Goal: Find specific page/section: Find specific page/section

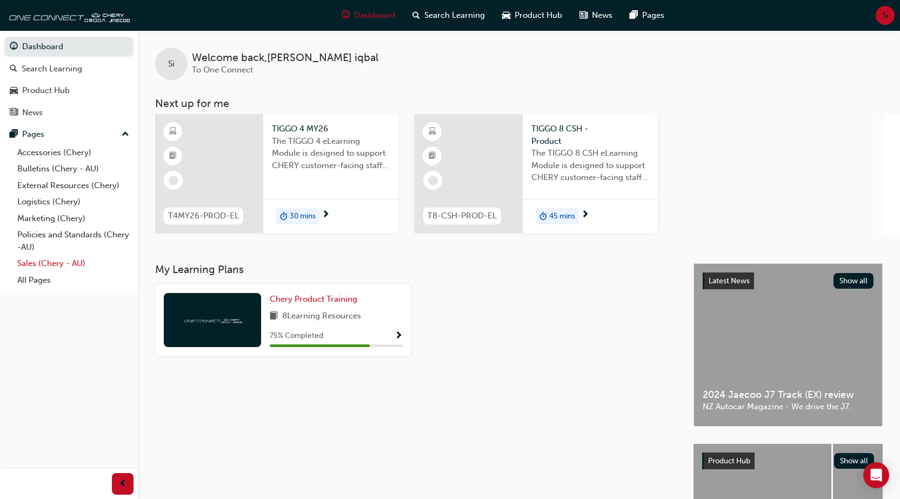
click at [51, 261] on link "Sales (Chery - AU)" at bounding box center [73, 263] width 121 height 17
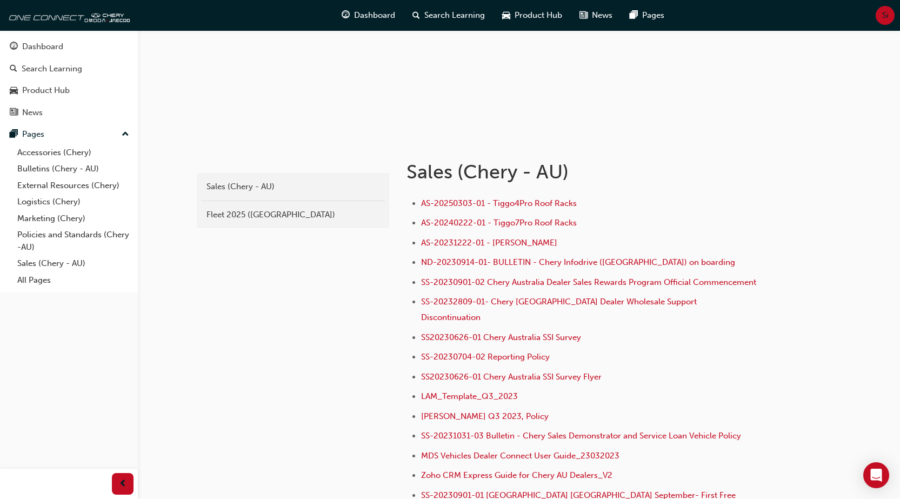
scroll to position [216, 0]
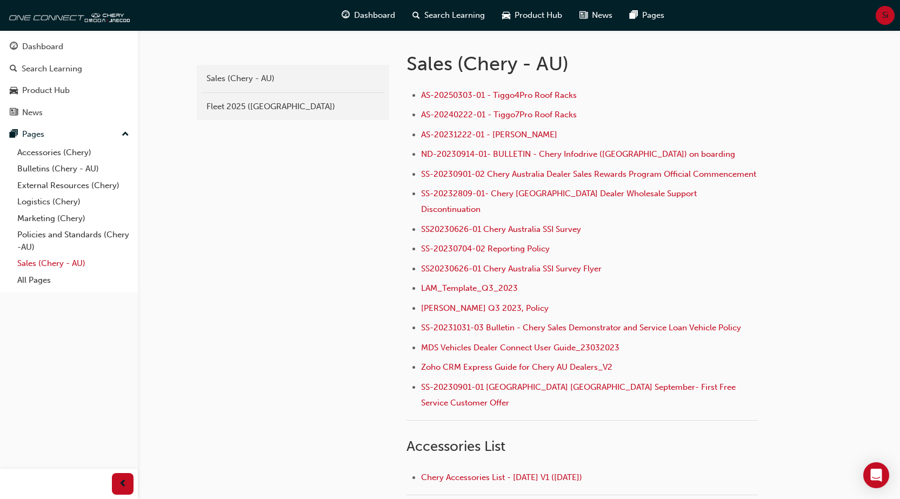
click at [46, 262] on link "Sales (Chery - AU)" at bounding box center [73, 263] width 121 height 17
click at [261, 104] on div "Fleet 2025 ([GEOGRAPHIC_DATA])" at bounding box center [293, 107] width 173 height 12
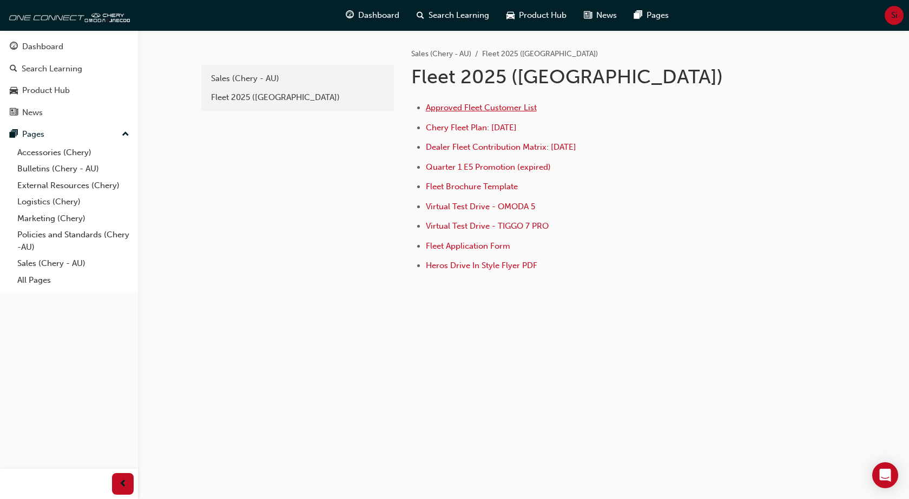
click at [454, 111] on span "Approved Fleet Customer List" at bounding box center [481, 108] width 111 height 10
